Goal: Information Seeking & Learning: Find specific fact

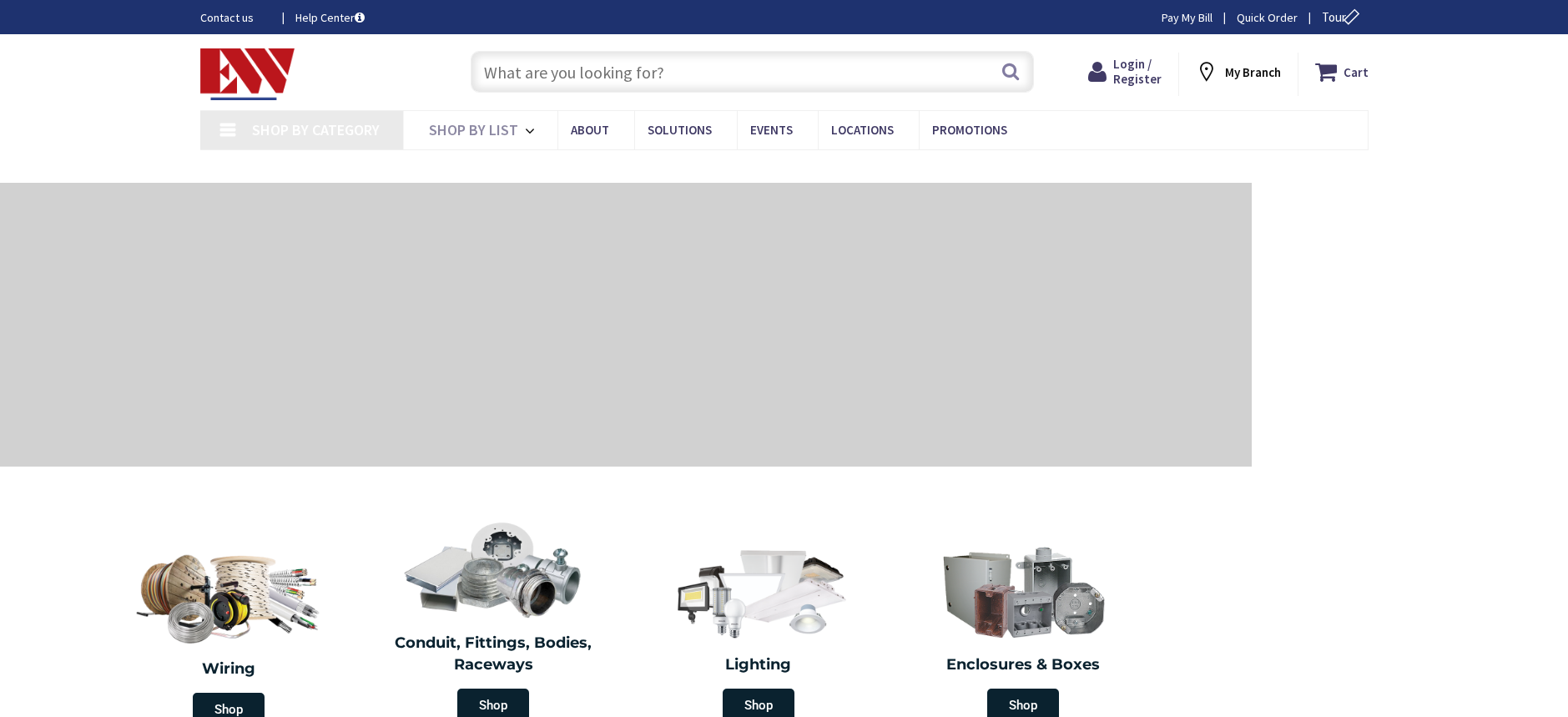
type input "[GEOGRAPHIC_DATA], [GEOGRAPHIC_DATA]"
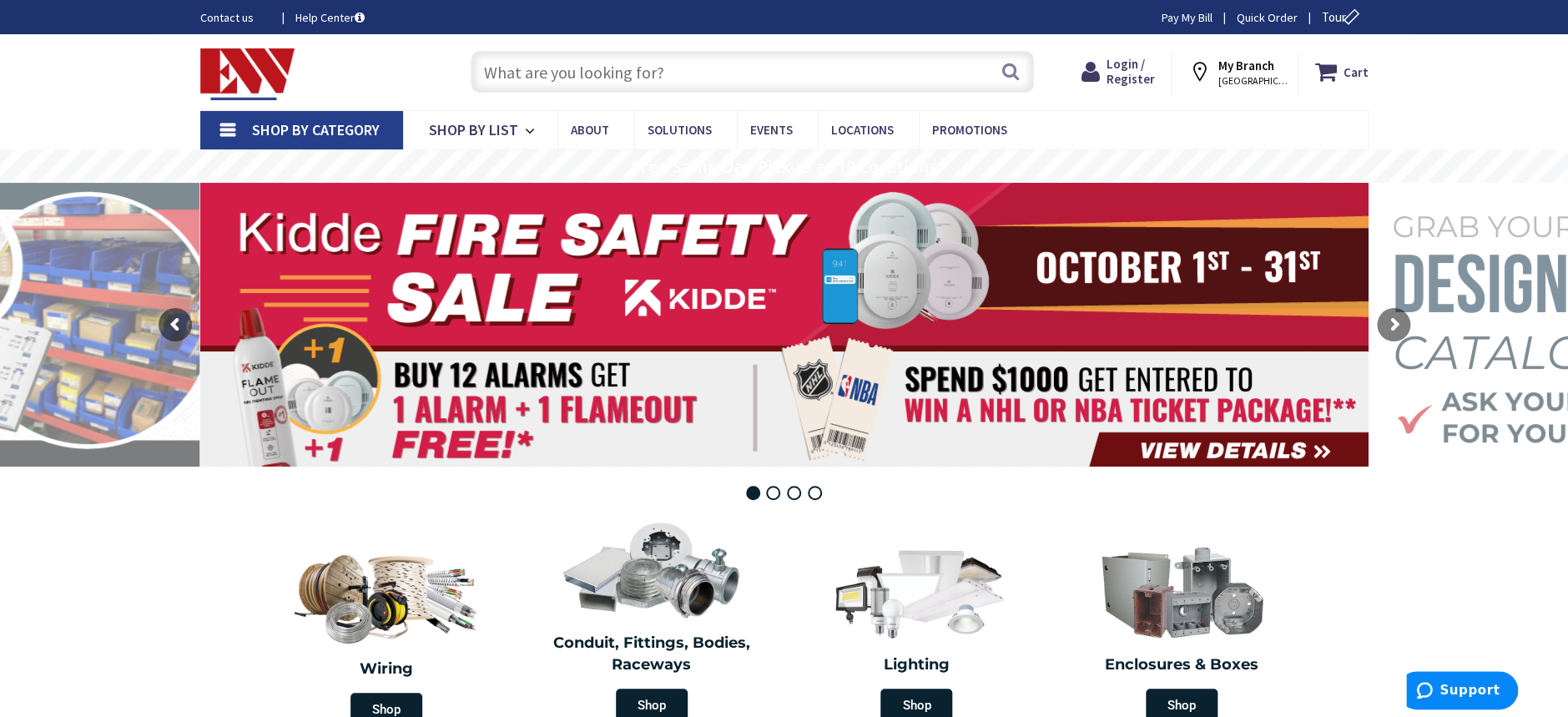
click at [667, 64] on input "text" at bounding box center [752, 72] width 563 height 42
click at [614, 91] on input "text" at bounding box center [752, 72] width 563 height 42
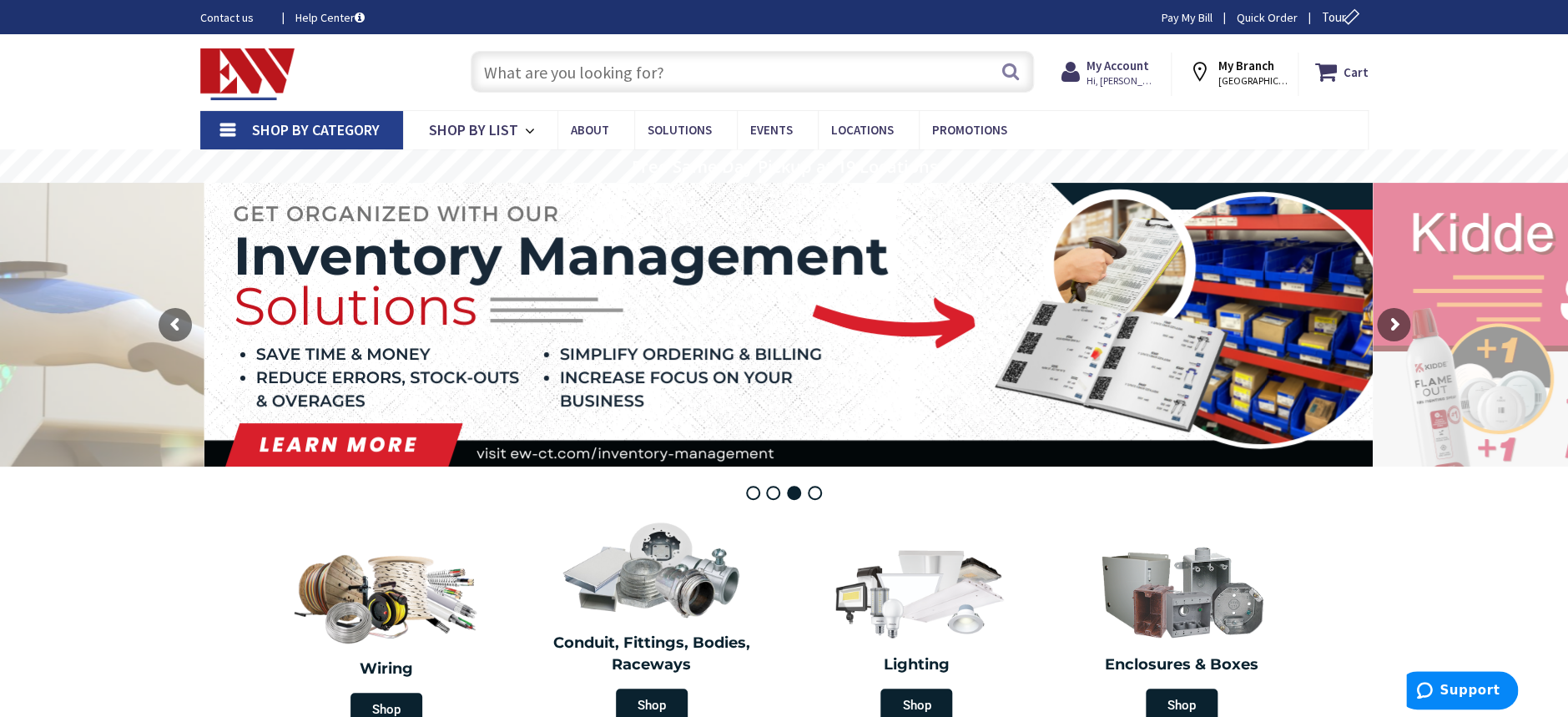
click at [520, 71] on input "text" at bounding box center [752, 72] width 563 height 42
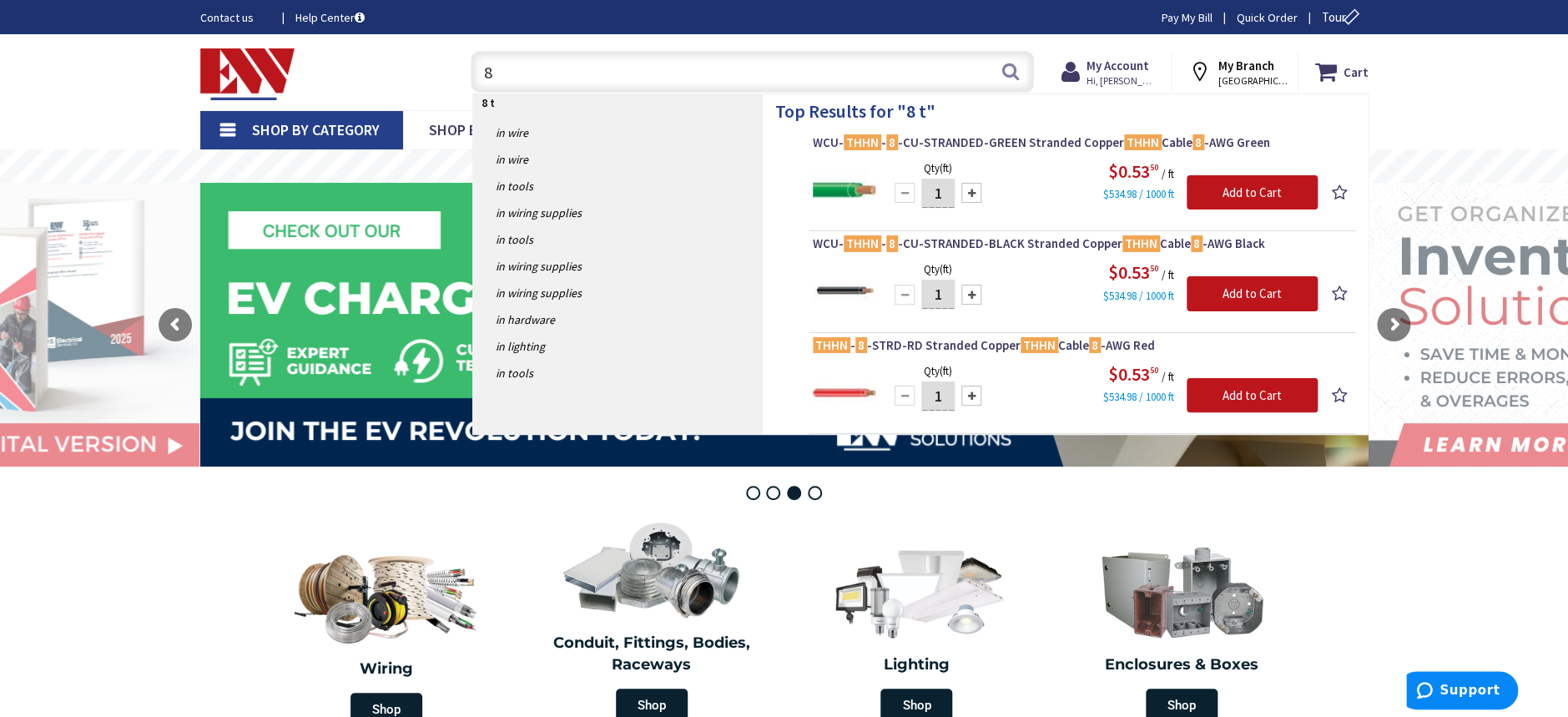
type input "8"
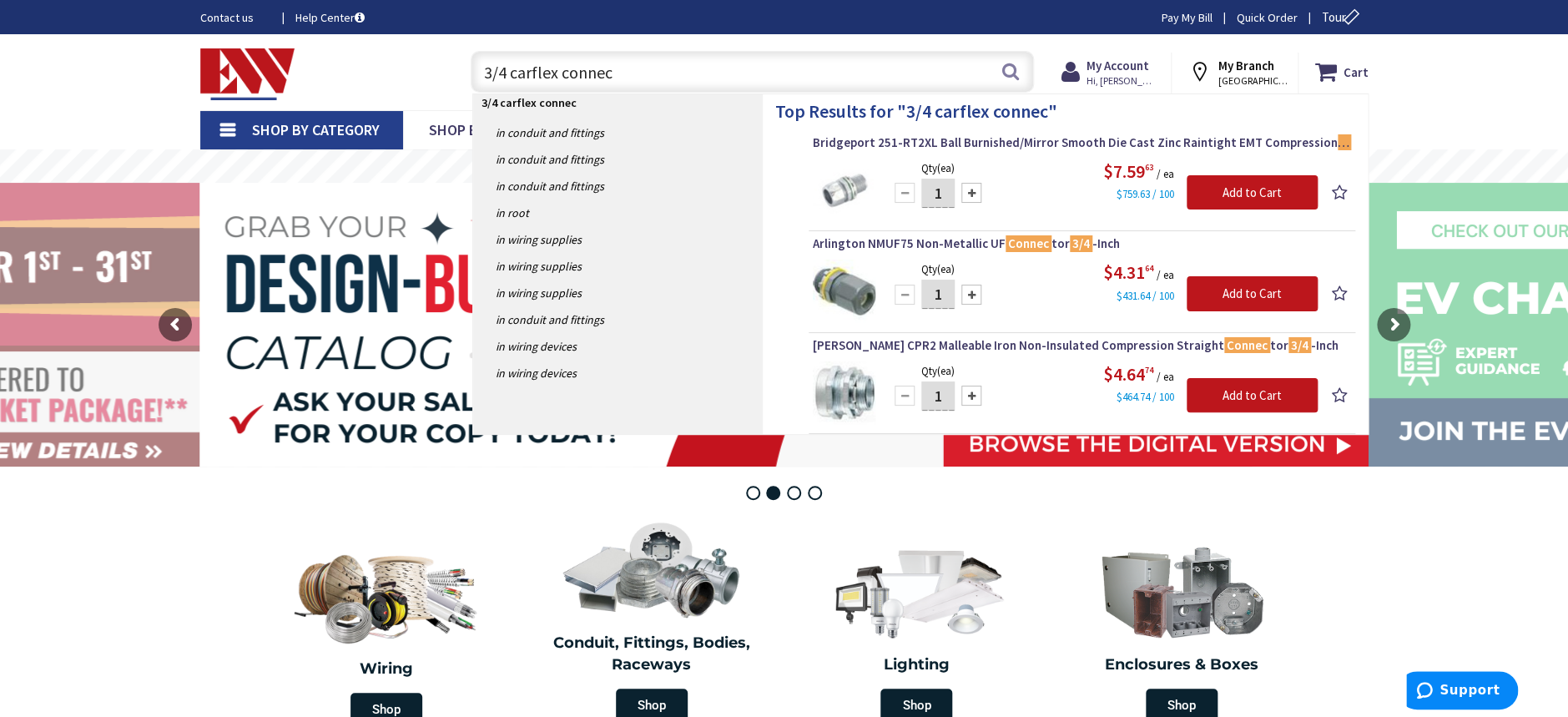
click at [525, 77] on input "3/4 carflex connec" at bounding box center [752, 72] width 563 height 42
click at [524, 78] on input "3/4 carflex connec" at bounding box center [752, 72] width 563 height 42
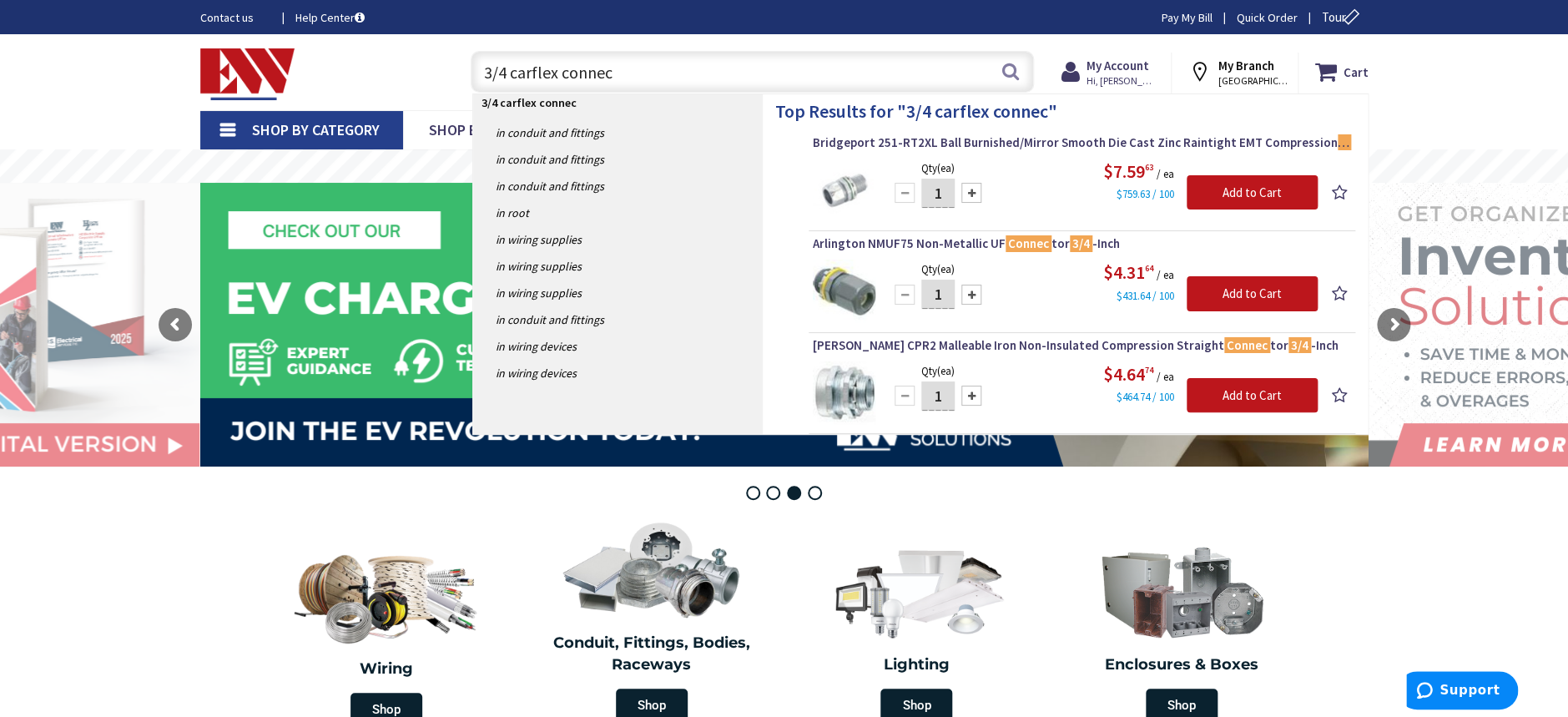
click at [603, 65] on input "3/4 carflex connec" at bounding box center [752, 72] width 563 height 42
click at [603, 66] on input "3/4 carflex connec" at bounding box center [752, 72] width 563 height 42
click at [603, 67] on input "3/4 carflex connec" at bounding box center [752, 72] width 563 height 42
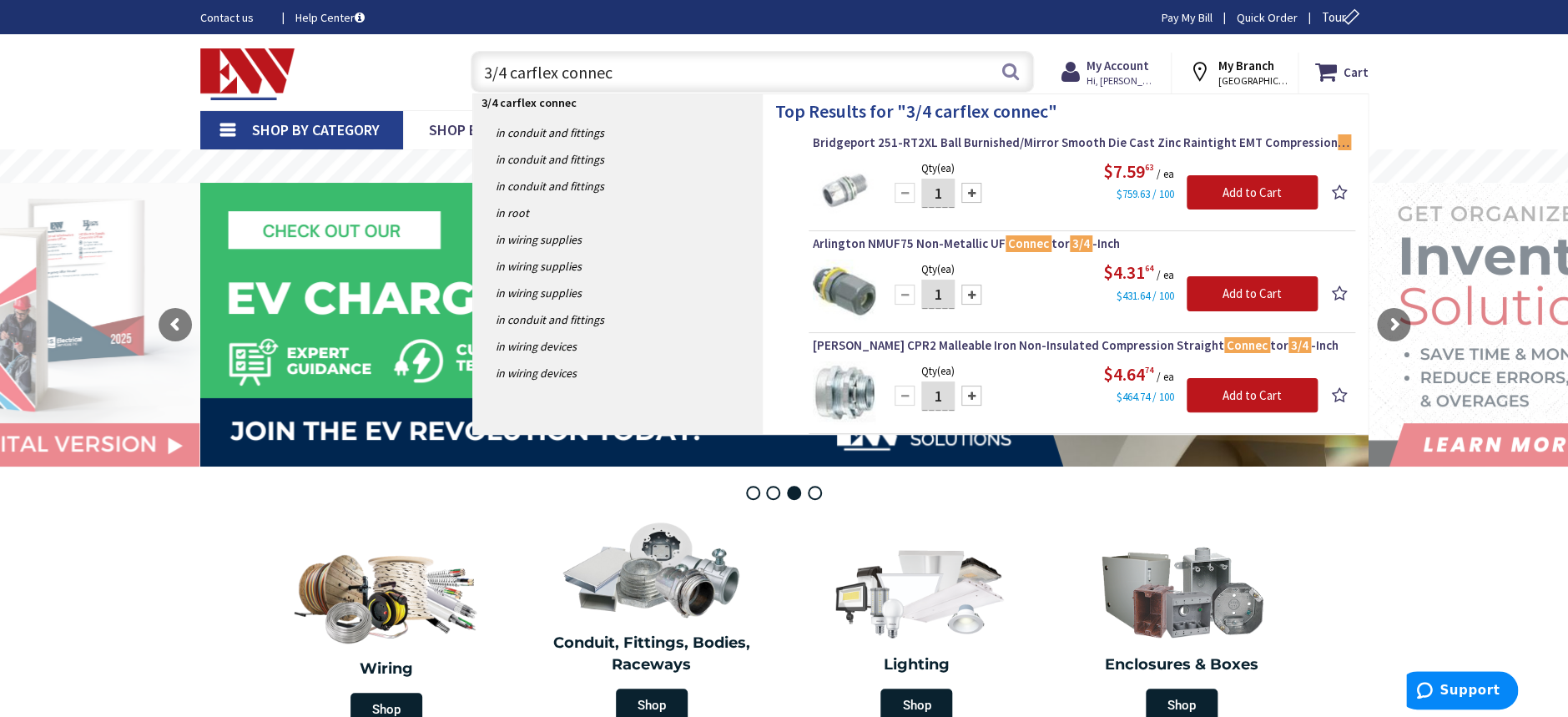
type input "3/4 carflex"
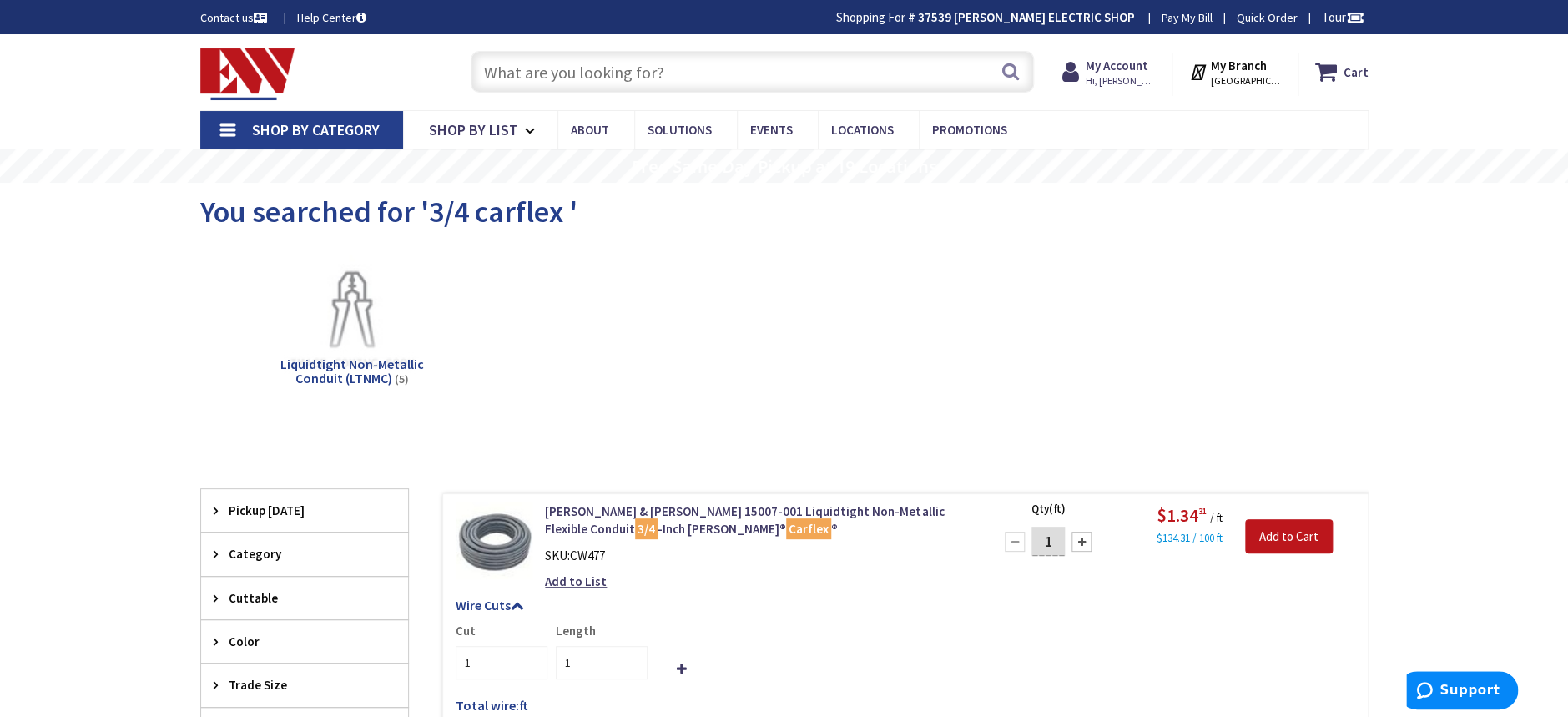
click at [654, 80] on input "text" at bounding box center [752, 72] width 563 height 42
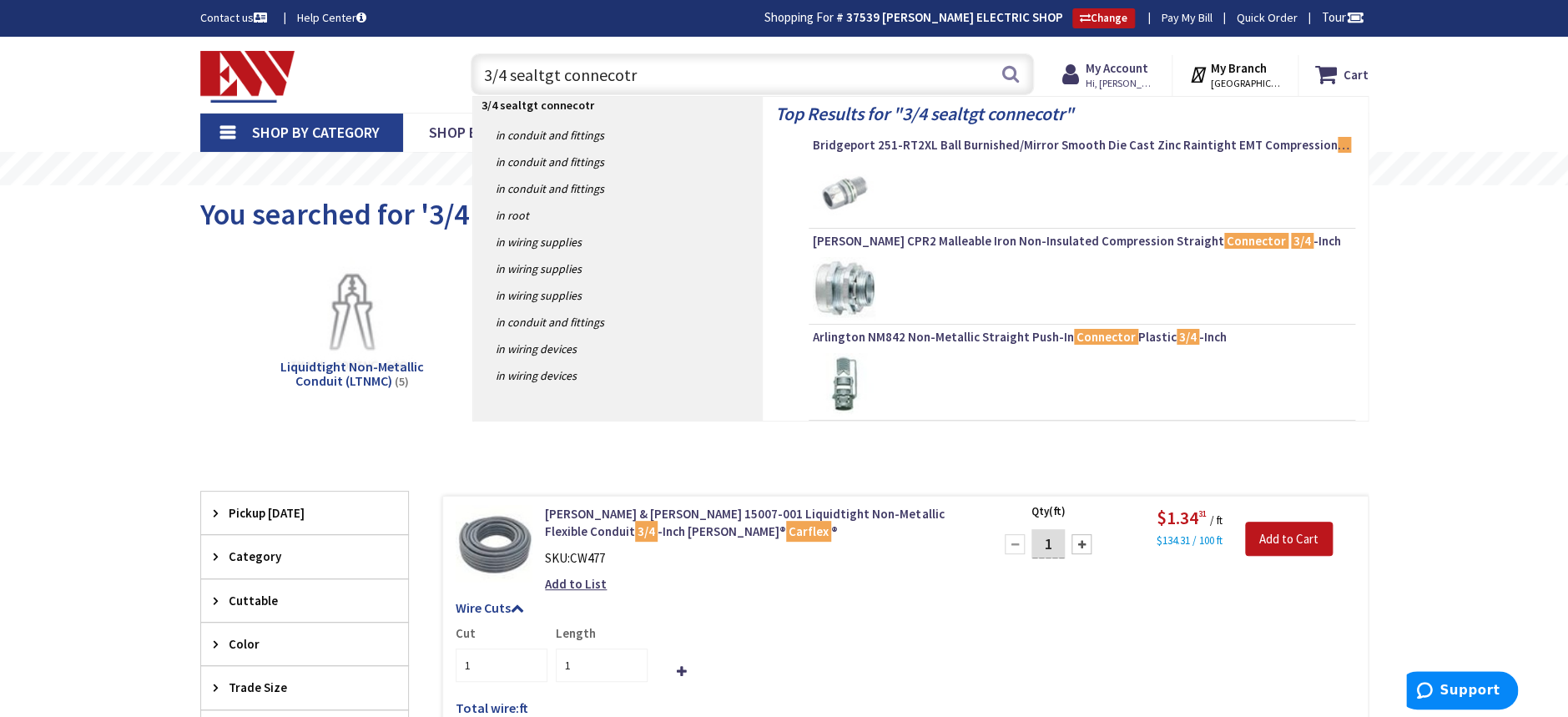
click at [532, 75] on input "3/4 sealtgt connecotr" at bounding box center [752, 74] width 563 height 42
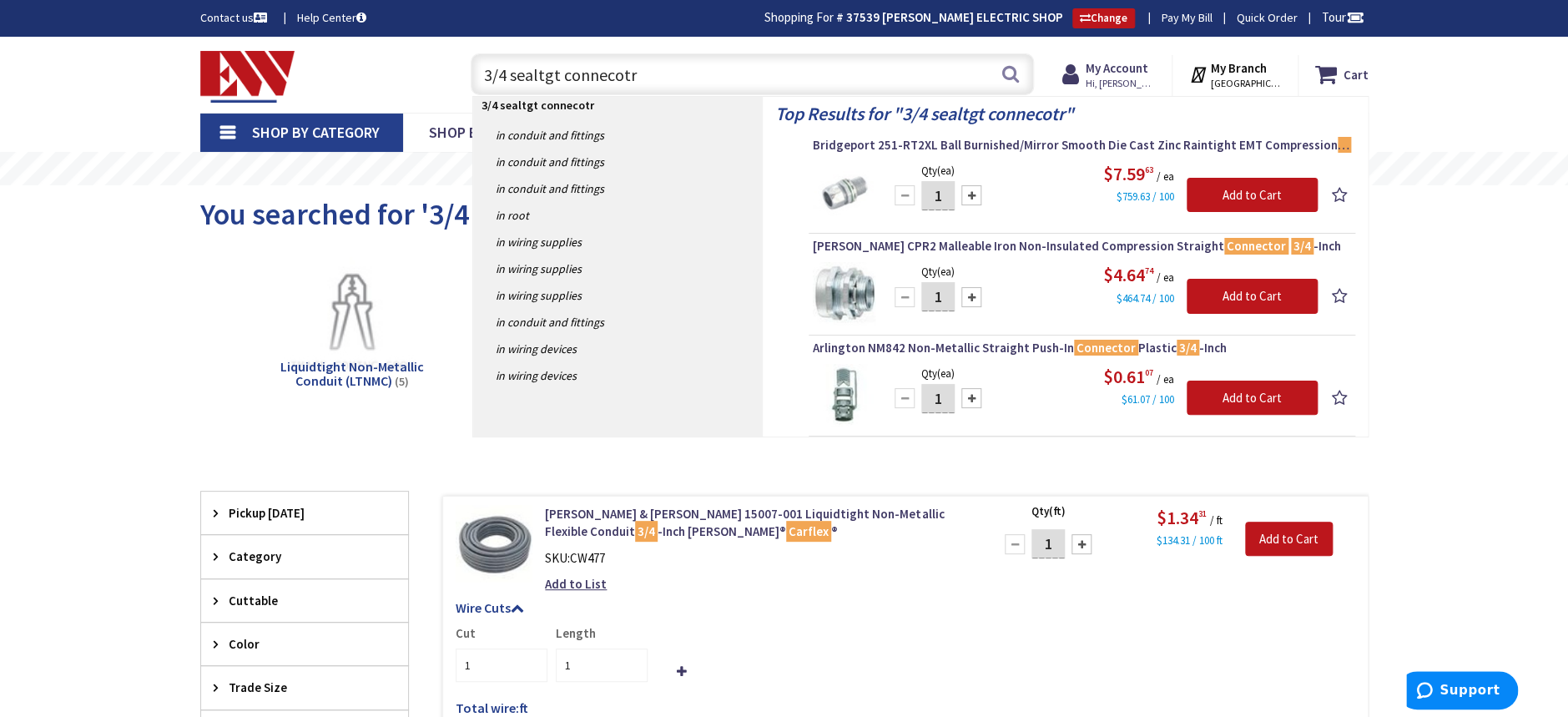
click at [540, 72] on input "3/4 sealtgt connecotr" at bounding box center [752, 74] width 563 height 42
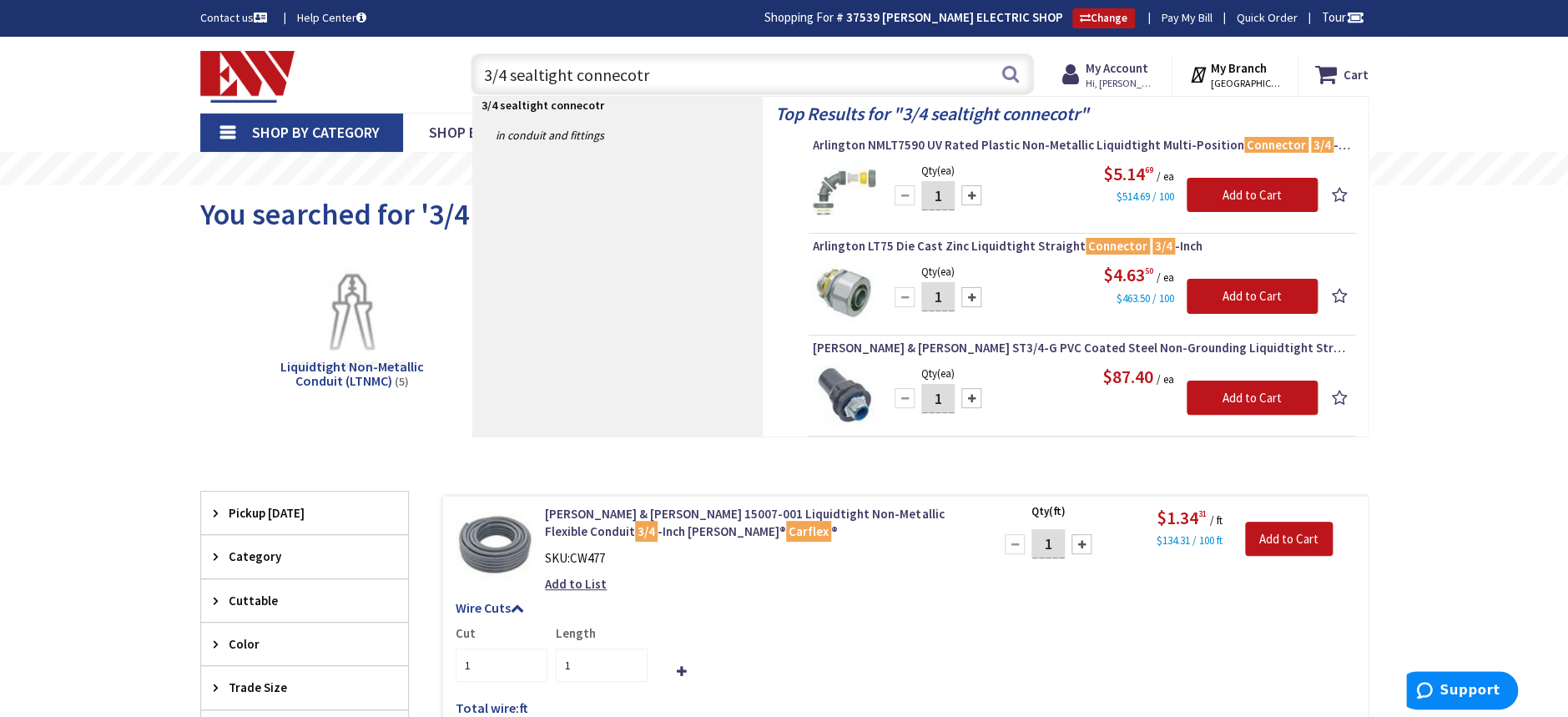
click at [645, 69] on input "3/4 sealtight connecotr" at bounding box center [752, 74] width 563 height 42
type input "3/4 sealtight conn"
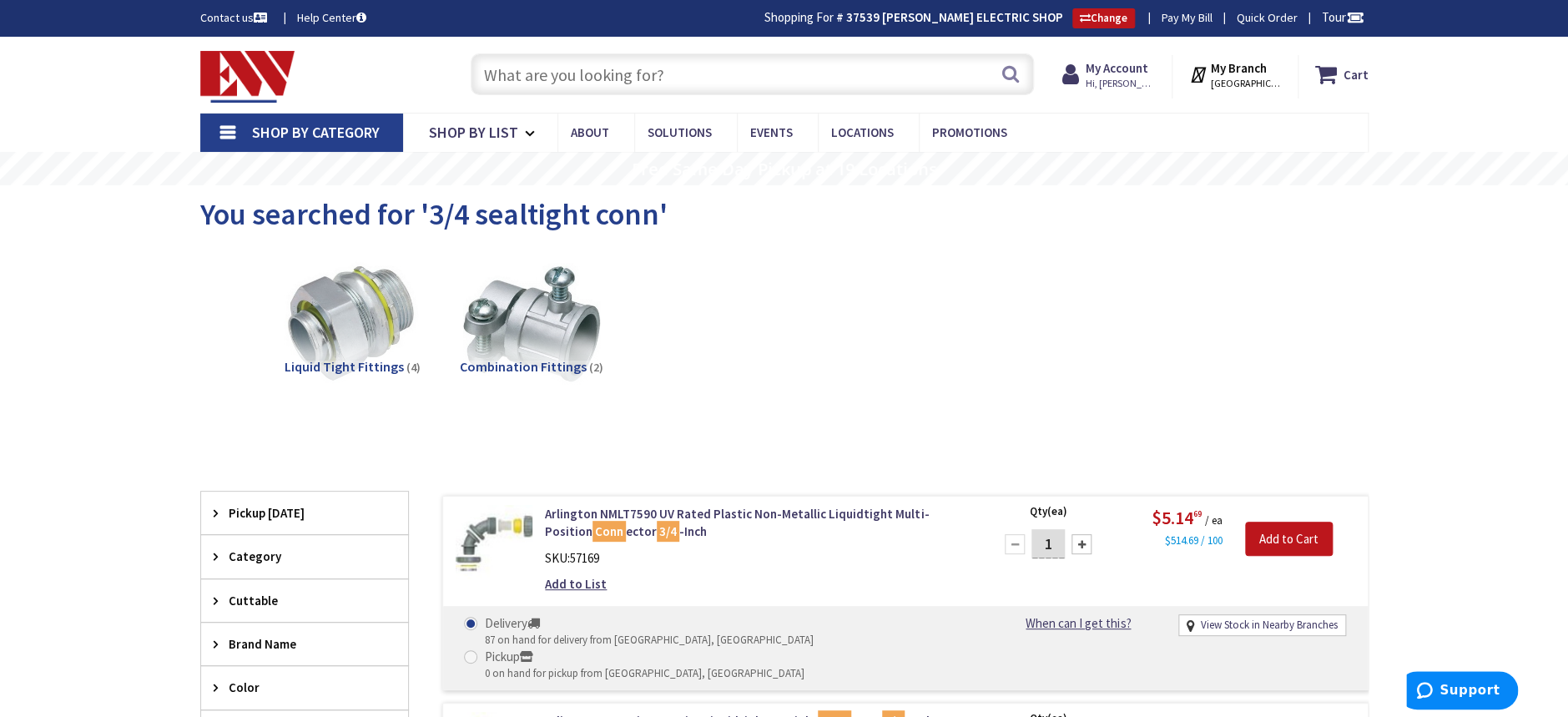
click at [665, 59] on input "text" at bounding box center [752, 74] width 563 height 42
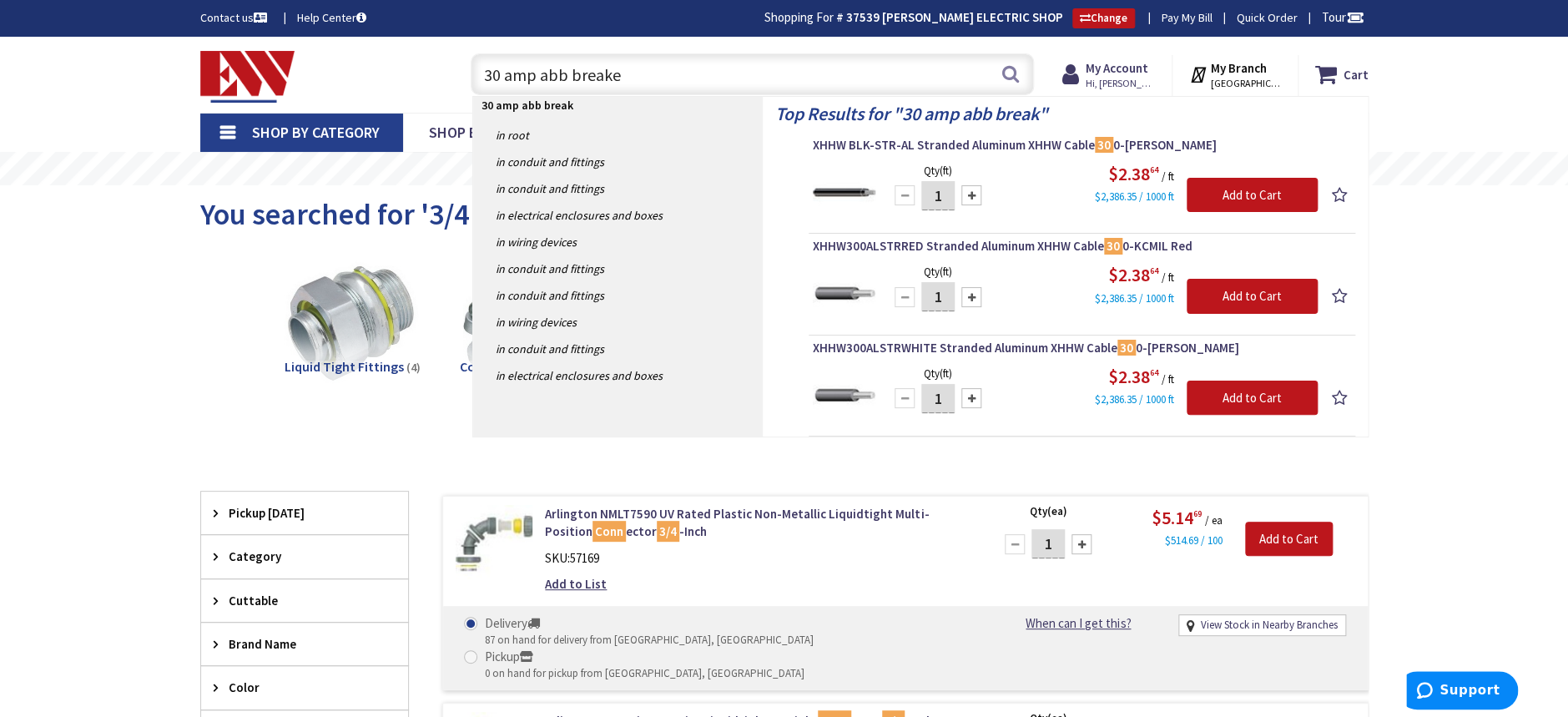
type input "30 amp abb breaker"
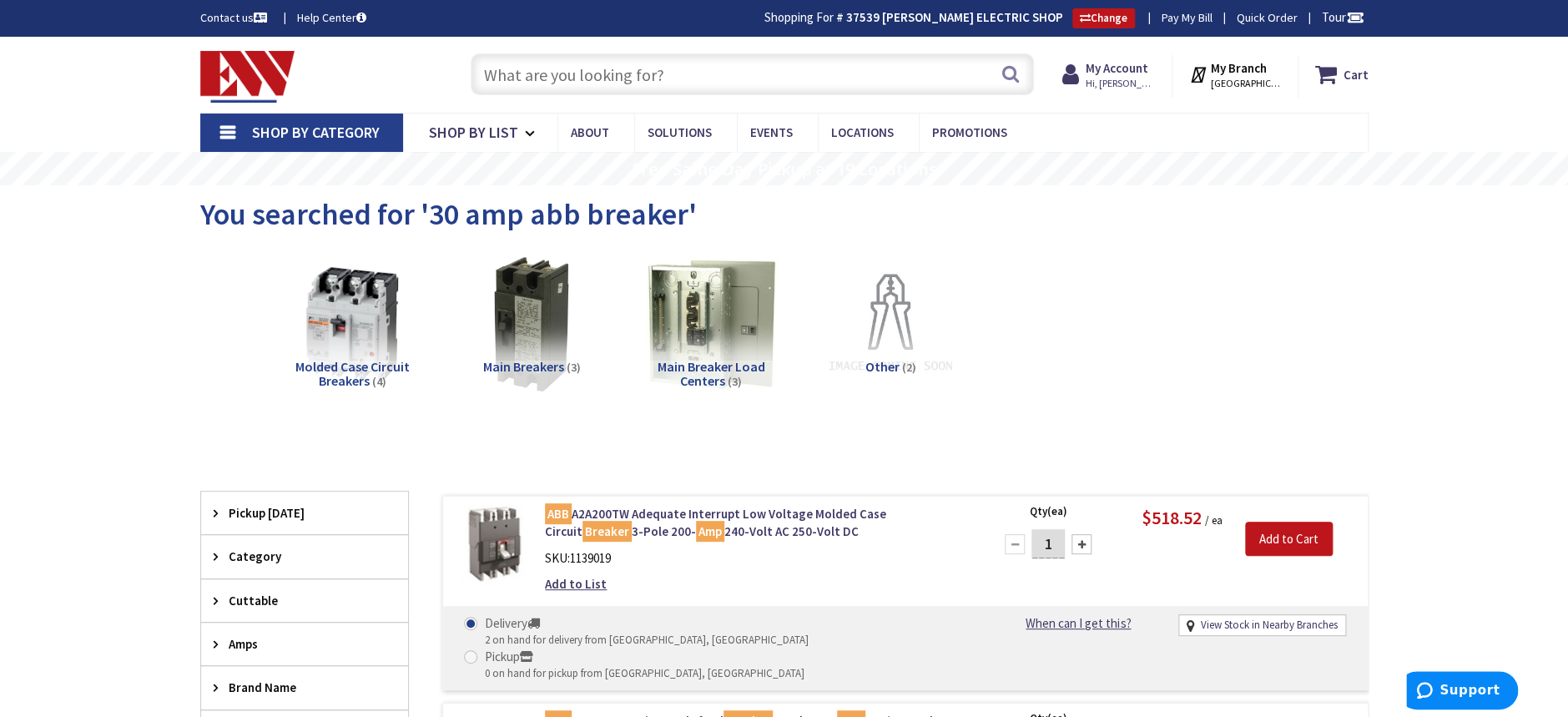
click at [574, 79] on input "text" at bounding box center [752, 74] width 563 height 42
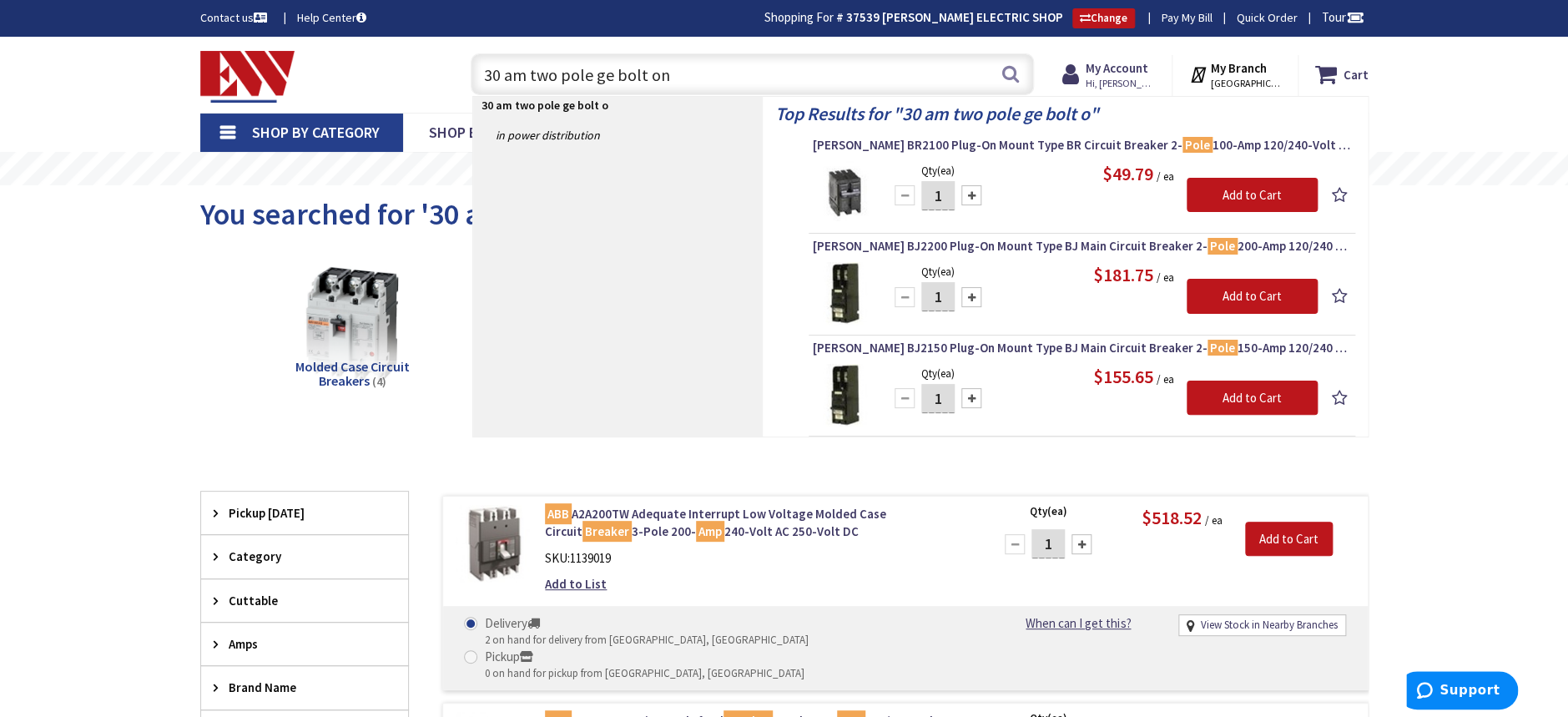
type input "30 am two pole ge bolt onn"
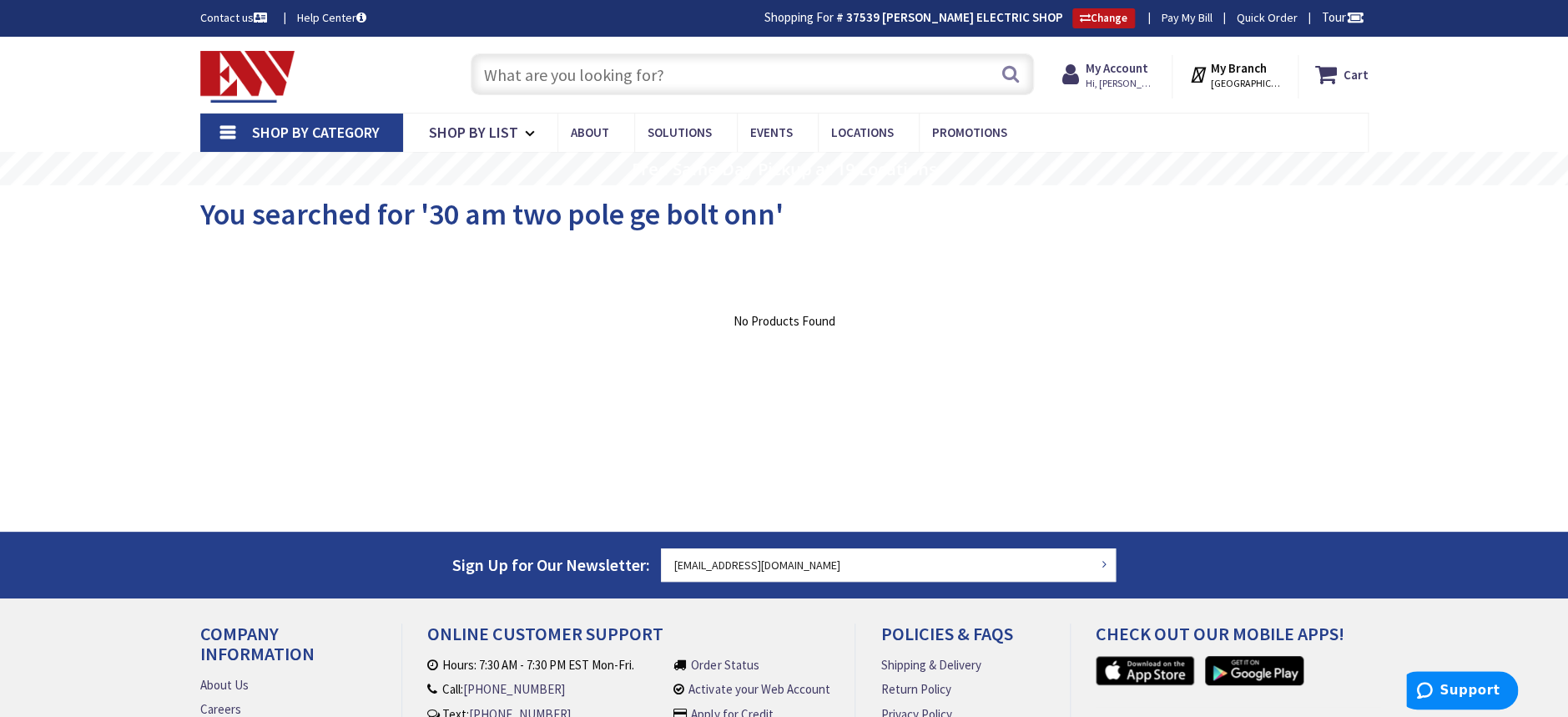
click at [577, 78] on input "text" at bounding box center [752, 74] width 563 height 42
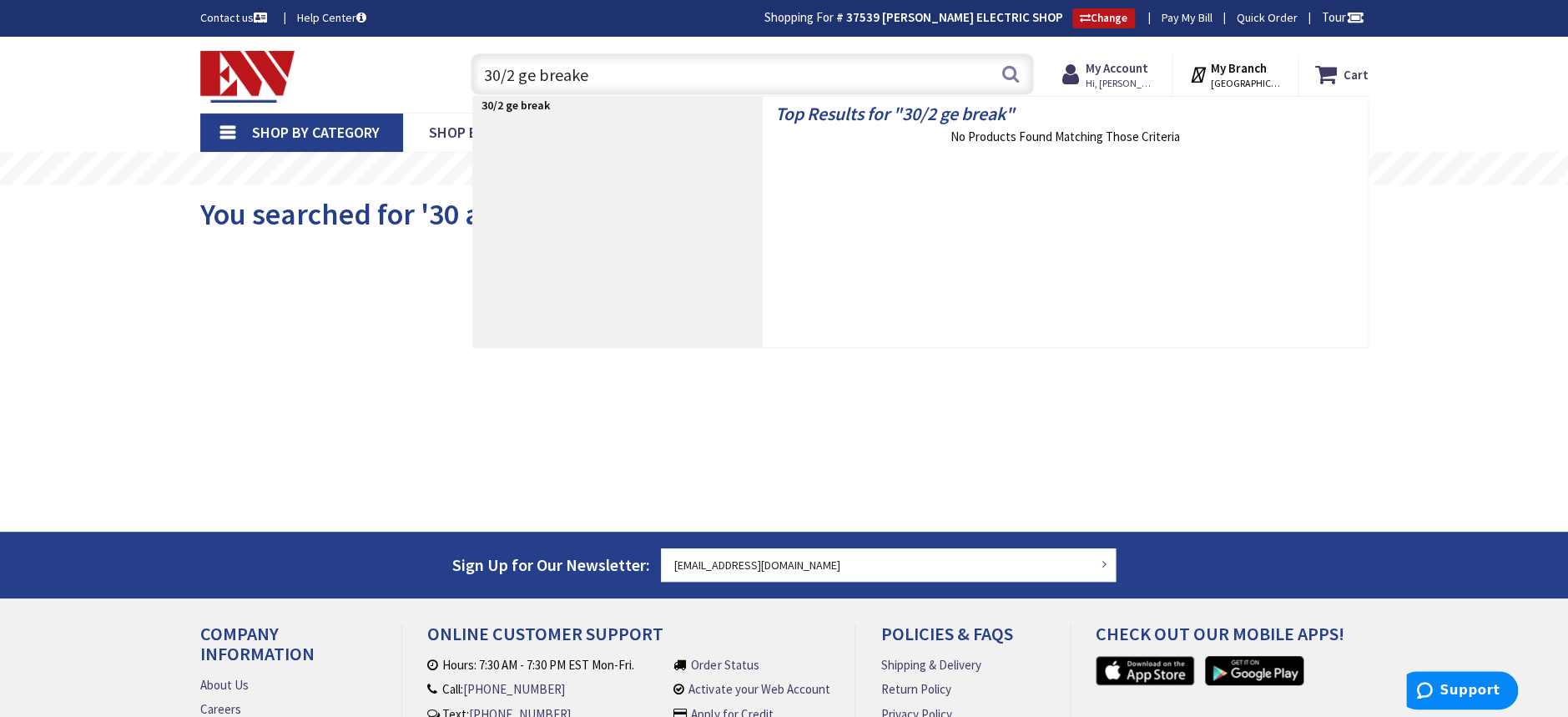
type input "30/2 ge breaker"
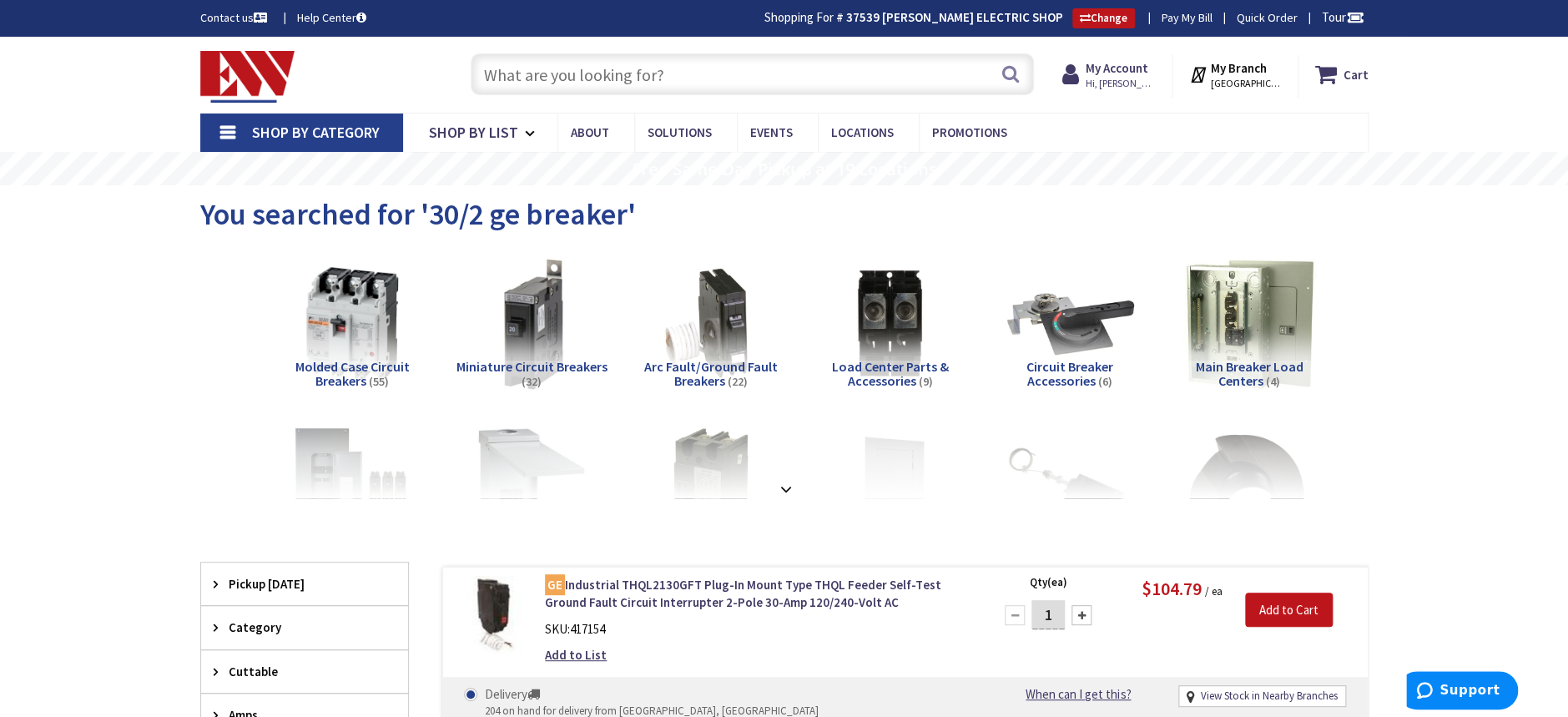
click at [561, 64] on input "text" at bounding box center [752, 74] width 563 height 42
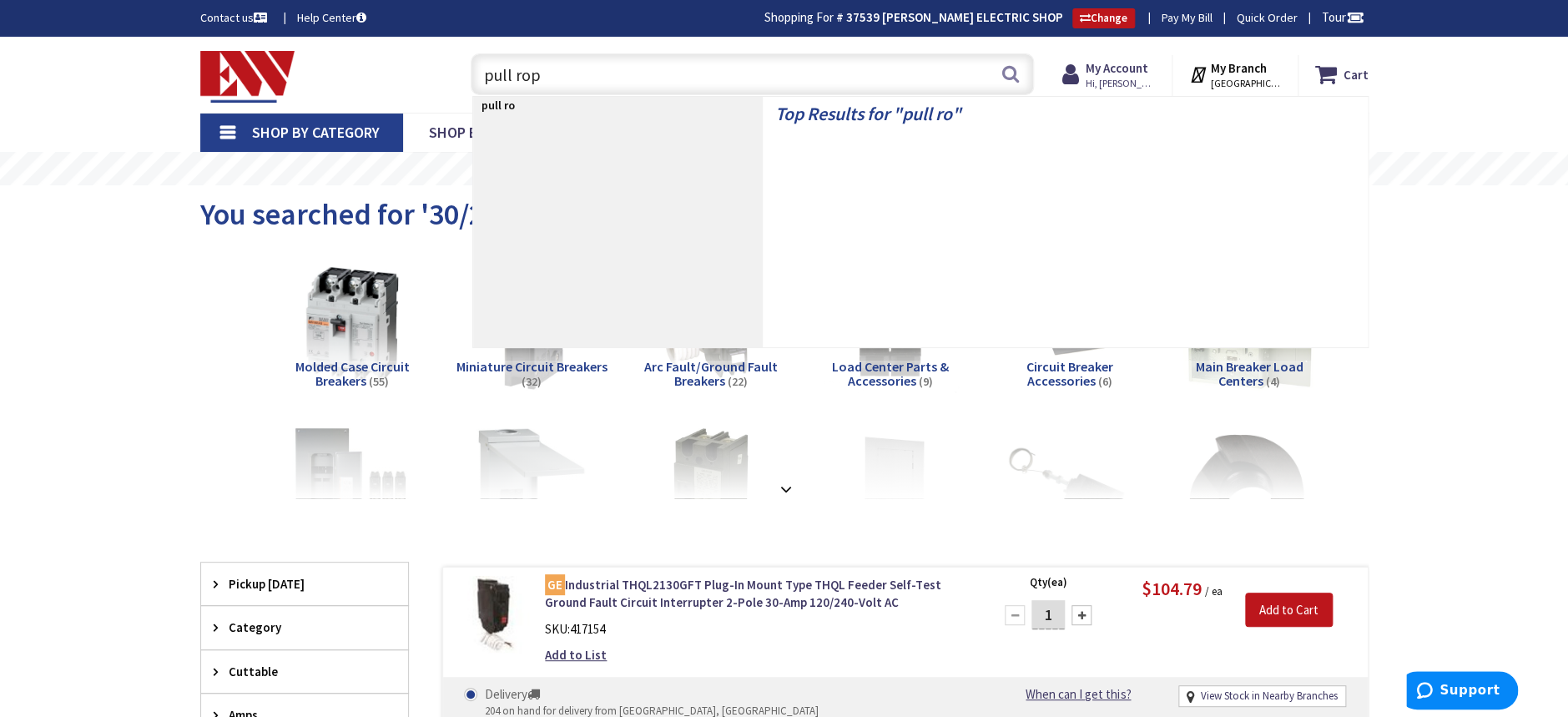
type input "pull rope"
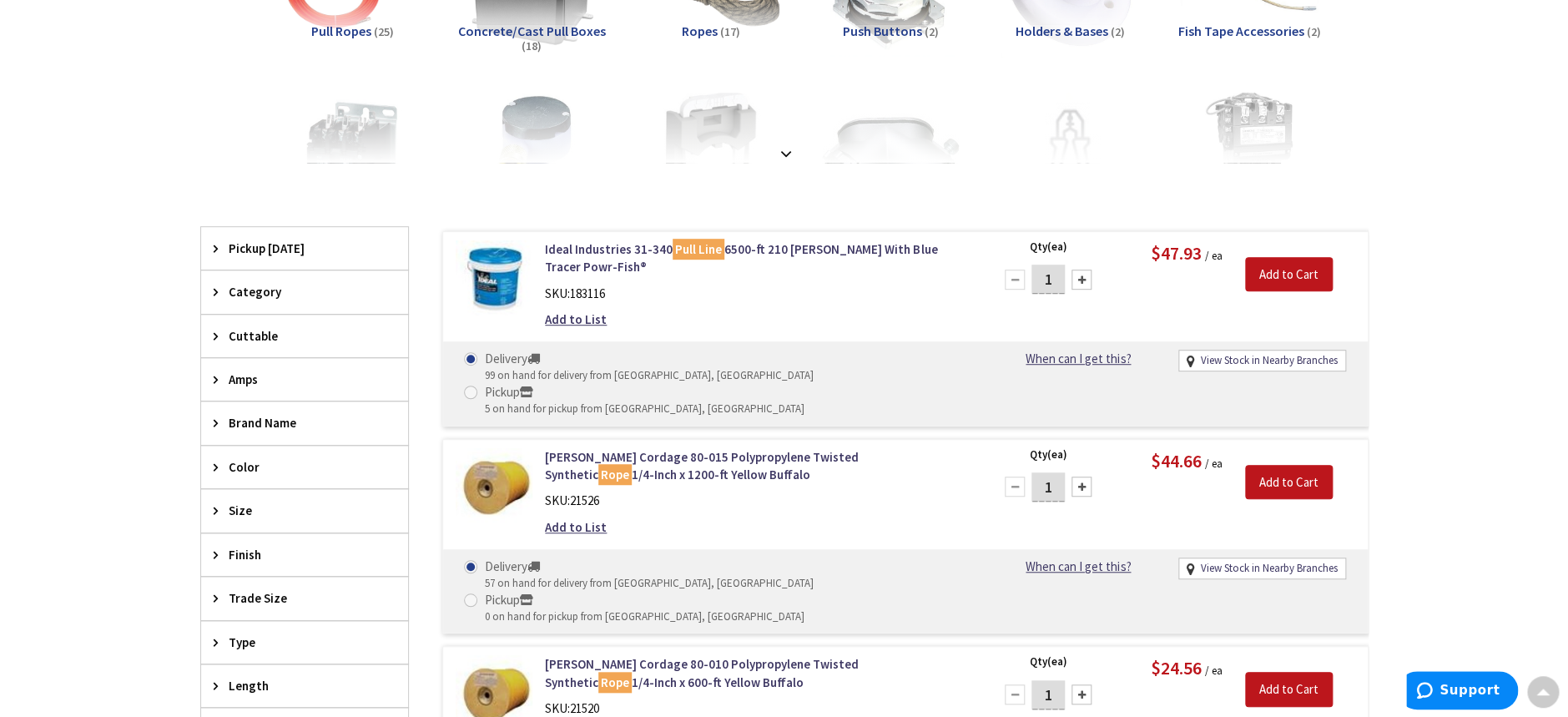
scroll to position [336, 0]
click at [746, 247] on link "Ideal Industries 31-340 Pull Line 6500-ft 210 [PERSON_NAME] With Blue Tracer Po…" at bounding box center [757, 258] width 425 height 36
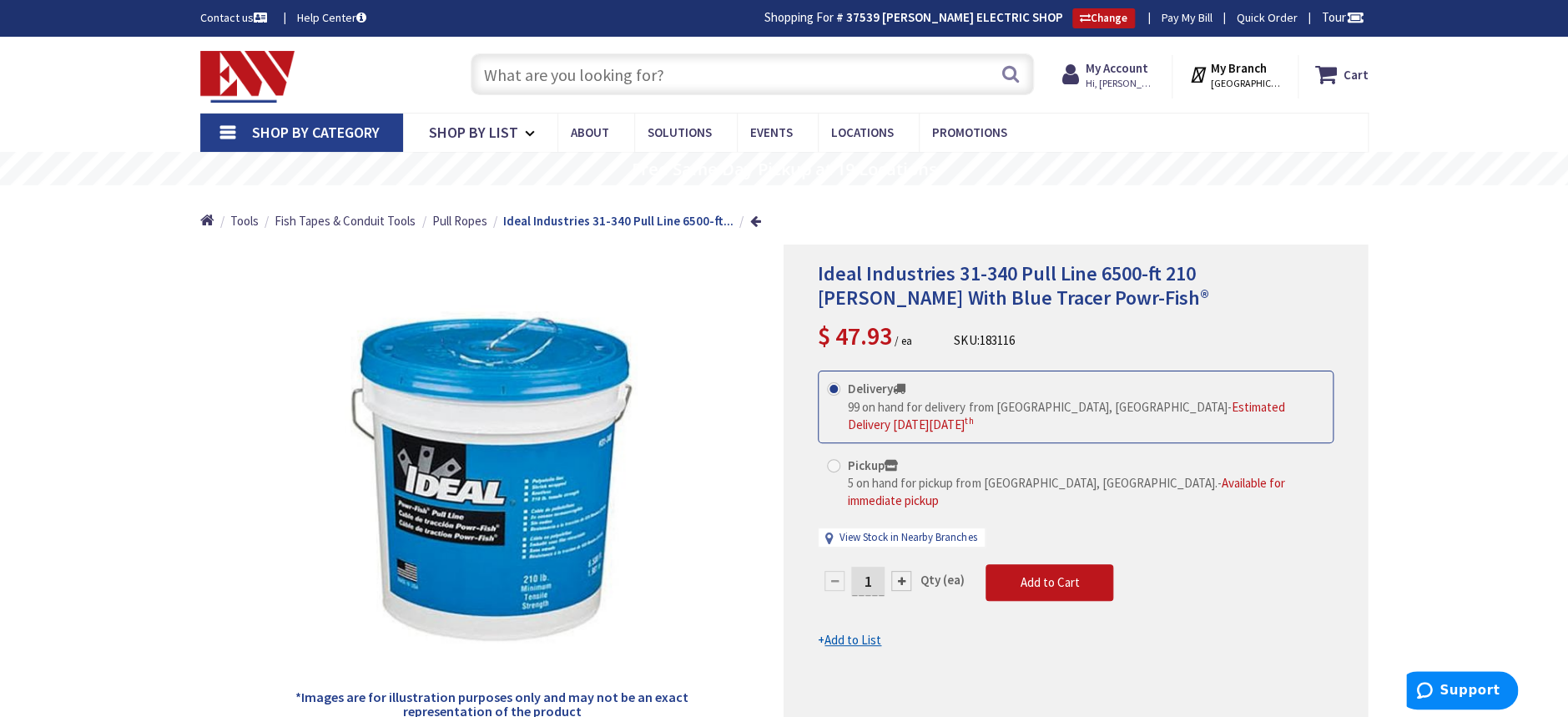
click at [612, 87] on input "text" at bounding box center [752, 74] width 563 height 42
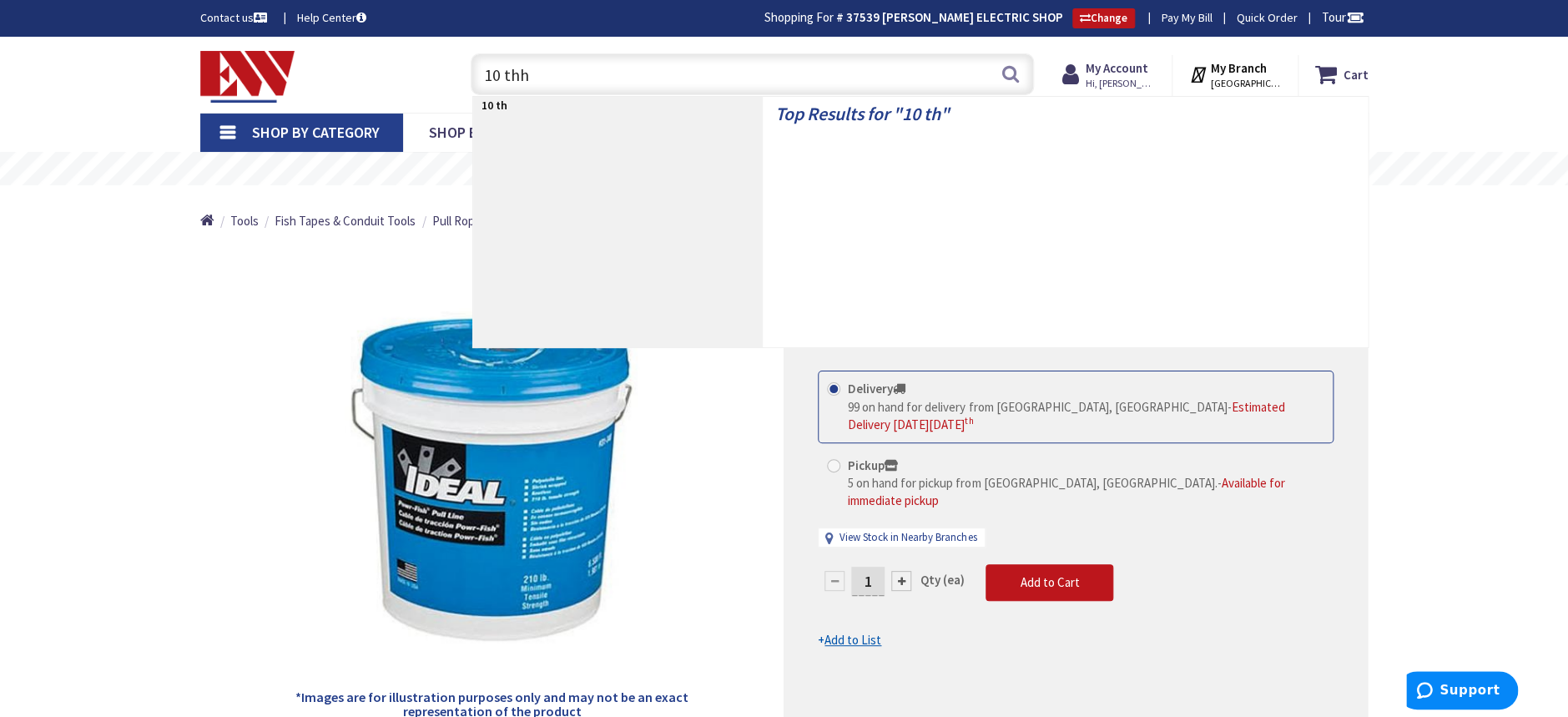
type input "10 thhn"
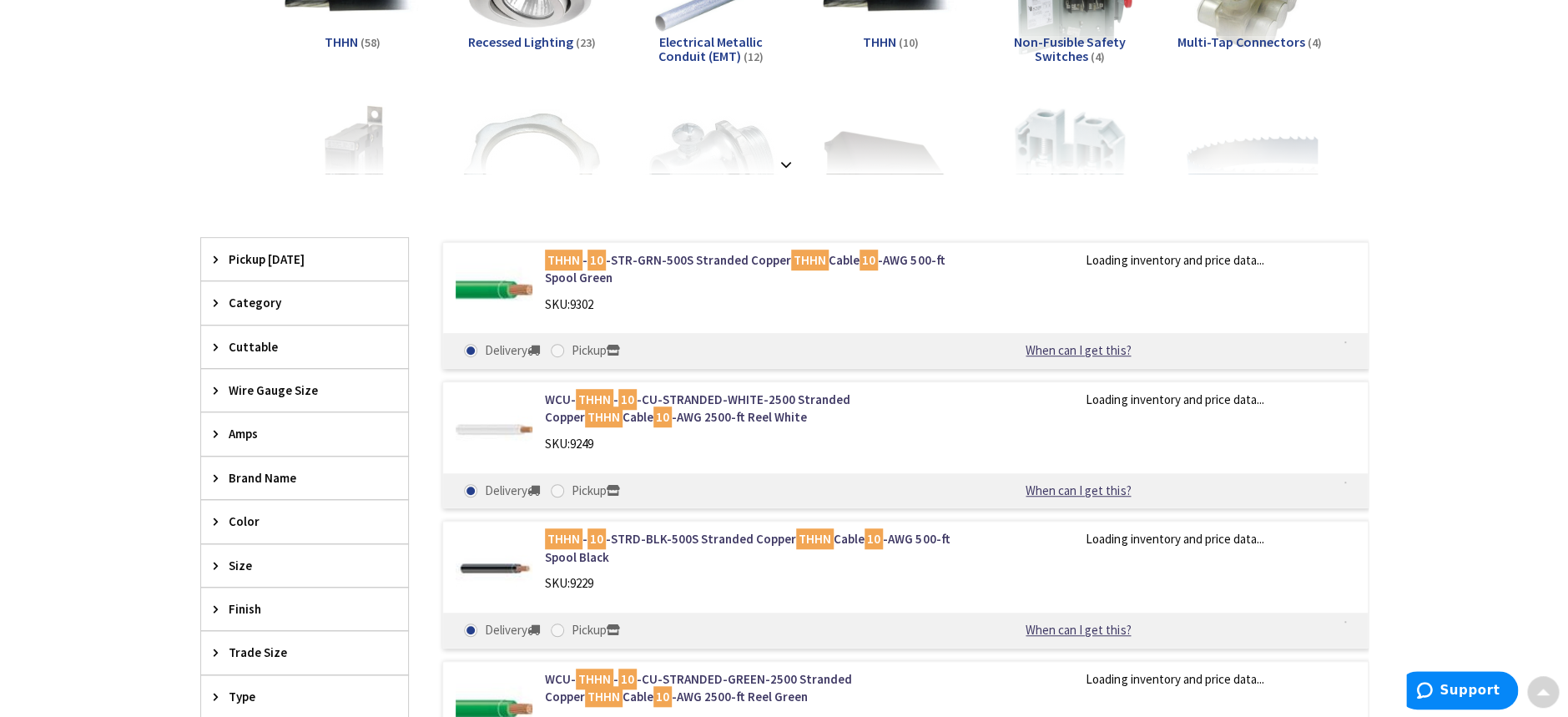
scroll to position [336, 0]
